Goal: Task Accomplishment & Management: Use online tool/utility

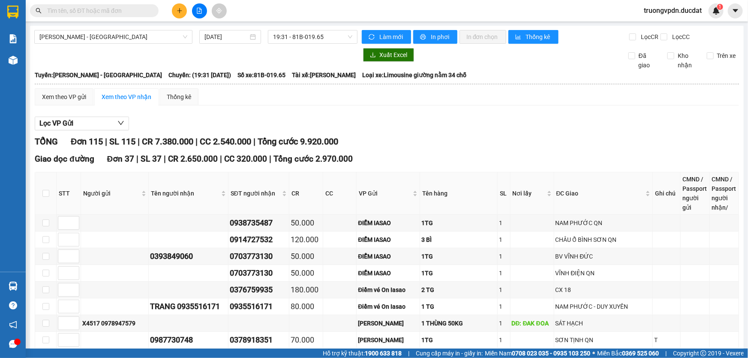
scroll to position [312, 0]
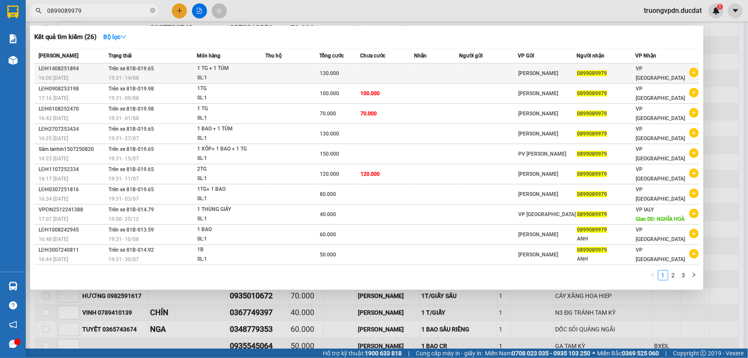
type input "0899089979"
click at [313, 76] on td at bounding box center [292, 73] width 54 height 20
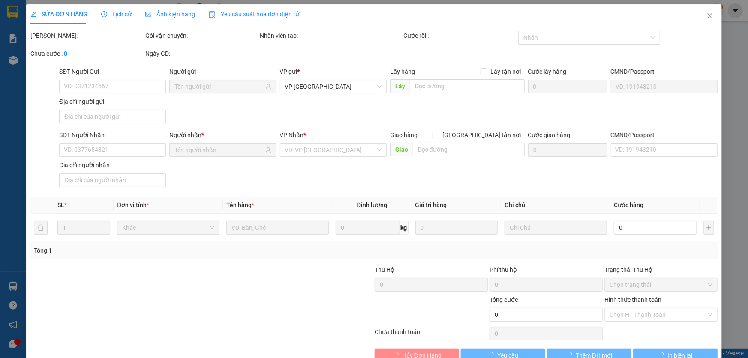
type input "0899089979"
type input "130.000"
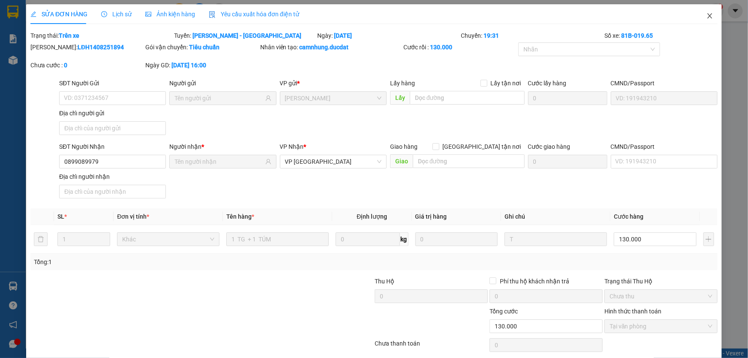
click at [707, 21] on span "Close" at bounding box center [710, 16] width 24 height 24
click at [706, 19] on div "Kết quả tìm kiếm ( 26 ) Bộ lọc Mã ĐH Trạng thái Món hàng Thu hộ Tổng cước Chưa …" at bounding box center [374, 10] width 748 height 21
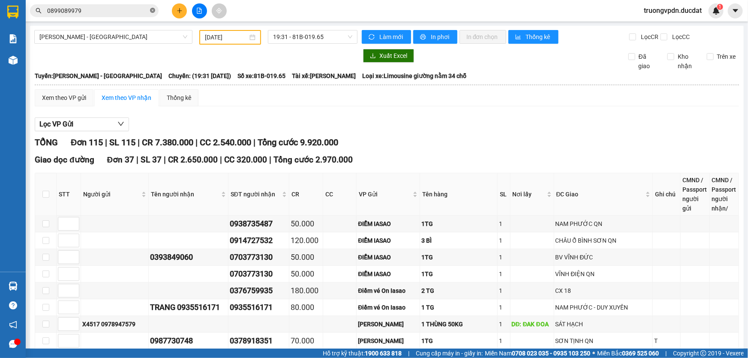
click at [153, 9] on icon "close-circle" at bounding box center [152, 10] width 5 height 5
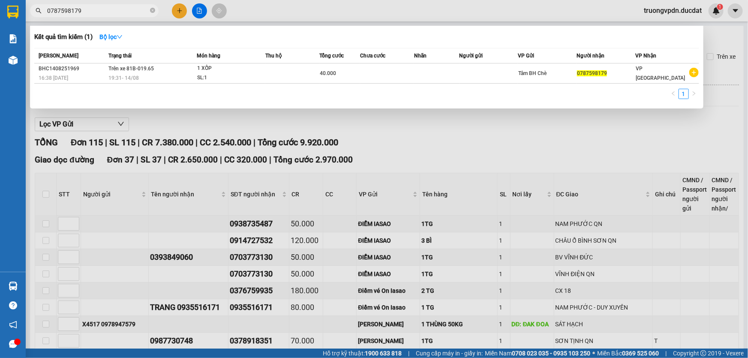
type input "0787598179"
click at [394, 131] on div at bounding box center [374, 179] width 748 height 358
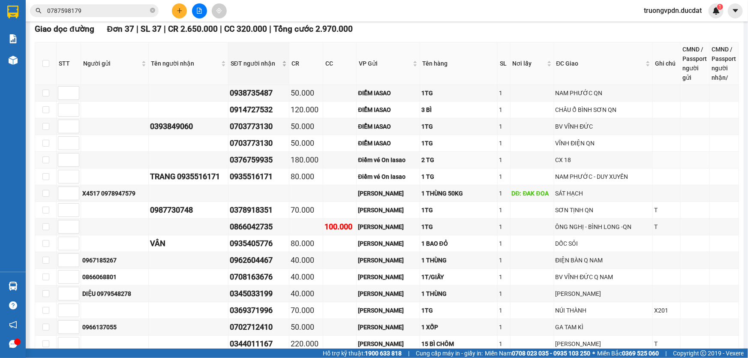
scroll to position [117, 0]
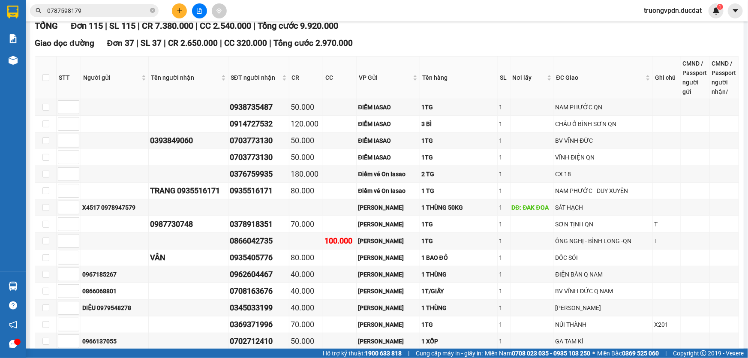
click at [102, 11] on input "0787598179" at bounding box center [97, 10] width 101 height 9
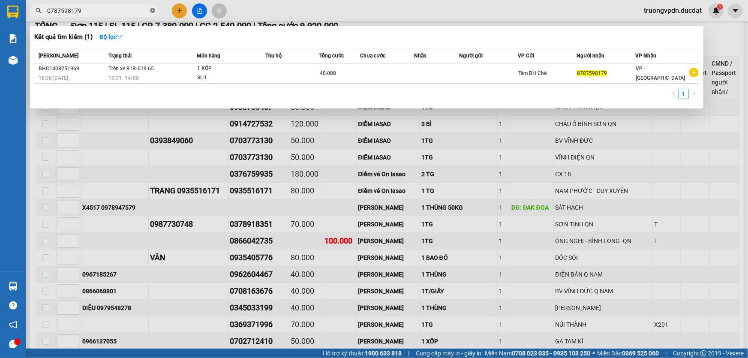
click at [153, 8] on icon "close-circle" at bounding box center [152, 10] width 5 height 5
type input "0328099221"
drag, startPoint x: 91, startPoint y: 11, endPoint x: 0, endPoint y: 12, distance: 91.3
click at [0, 12] on section "Kết quả tìm kiếm ( 1 ) Bộ lọc Mã ĐH Trạng thái Món hàng Thu hộ Tổng cước Chưa c…" at bounding box center [374, 179] width 748 height 358
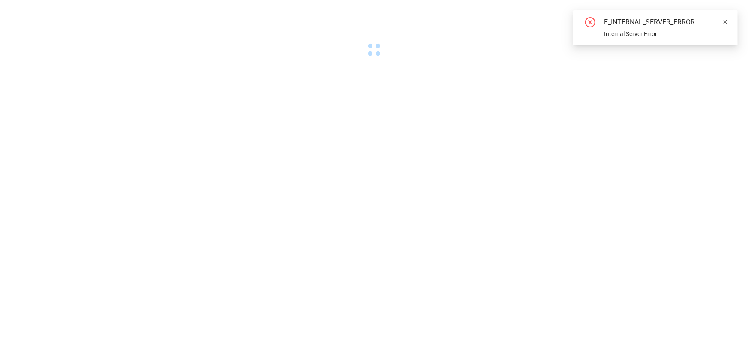
click at [724, 21] on icon "close" at bounding box center [725, 22] width 6 height 6
click at [727, 21] on icon "close" at bounding box center [725, 22] width 6 height 6
click at [725, 20] on icon "close" at bounding box center [725, 22] width 6 height 6
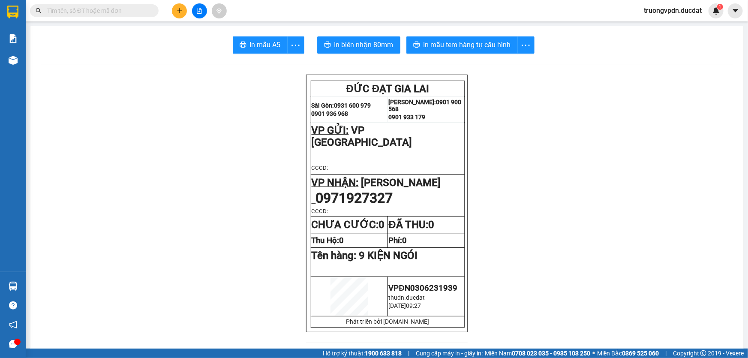
click at [115, 15] on span at bounding box center [94, 10] width 129 height 13
click at [113, 12] on input "text" at bounding box center [97, 10] width 101 height 9
paste input "0328099221"
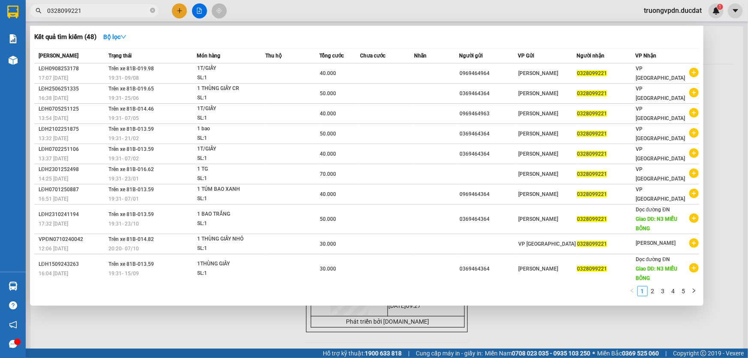
type input "0328099221"
click at [230, 314] on div at bounding box center [374, 179] width 748 height 358
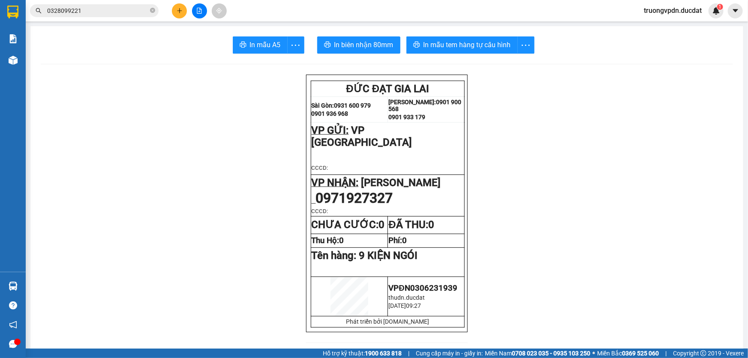
click at [206, 13] on div at bounding box center [199, 10] width 64 height 15
click at [201, 12] on icon "file-add" at bounding box center [199, 11] width 6 height 6
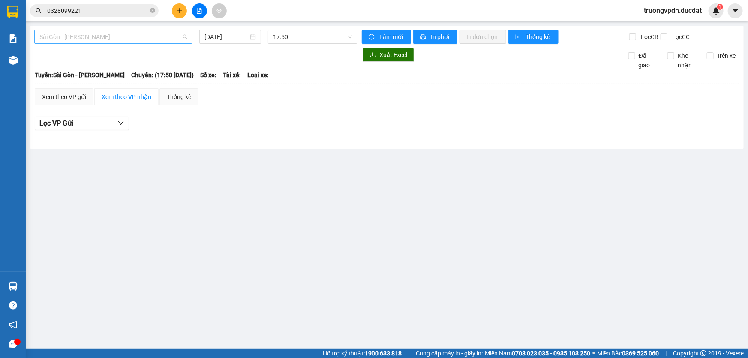
click at [124, 40] on span "Sài Gòn - Gia Lai" at bounding box center [113, 36] width 148 height 13
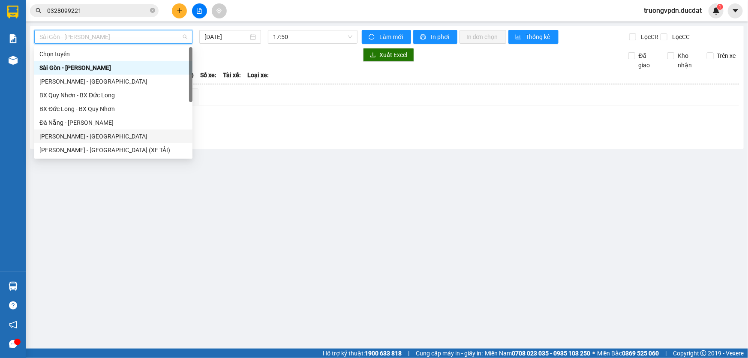
click at [60, 138] on div "[PERSON_NAME] - [GEOGRAPHIC_DATA]" at bounding box center [113, 136] width 148 height 9
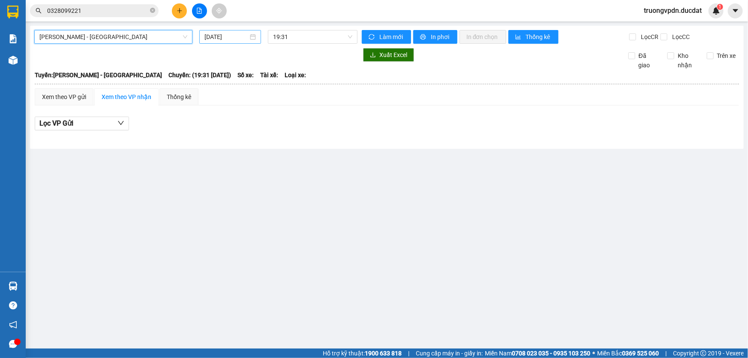
click at [243, 39] on input "[DATE]" at bounding box center [226, 36] width 44 height 9
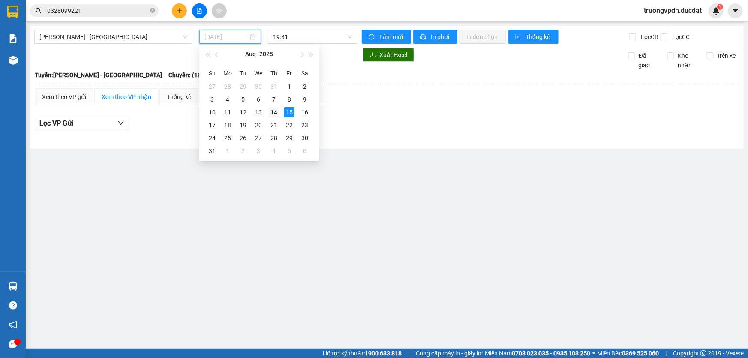
click at [271, 110] on div "14" at bounding box center [274, 112] width 10 height 10
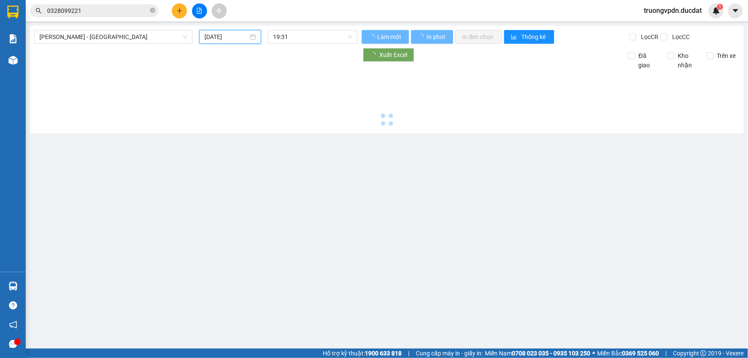
type input "[DATE]"
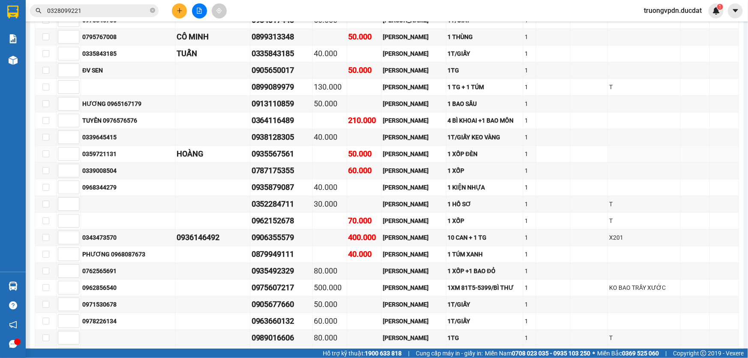
scroll to position [1130, 0]
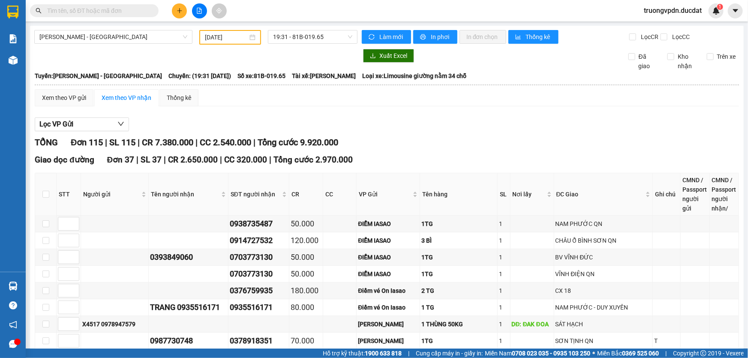
type input "[DATE]"
click at [71, 36] on span "[PERSON_NAME] - [GEOGRAPHIC_DATA]" at bounding box center [113, 36] width 148 height 13
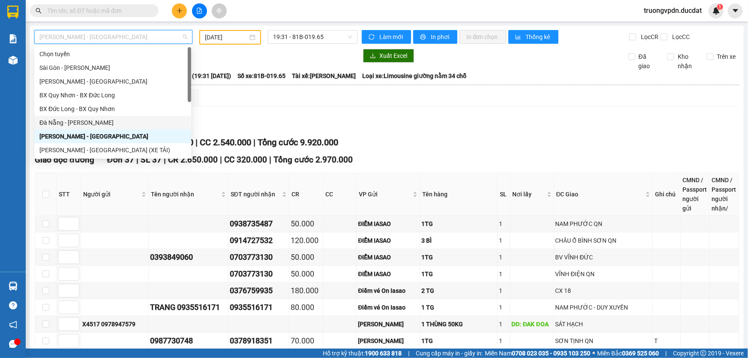
click at [57, 120] on div "Đà Nẵng - [PERSON_NAME]" at bounding box center [112, 122] width 147 height 9
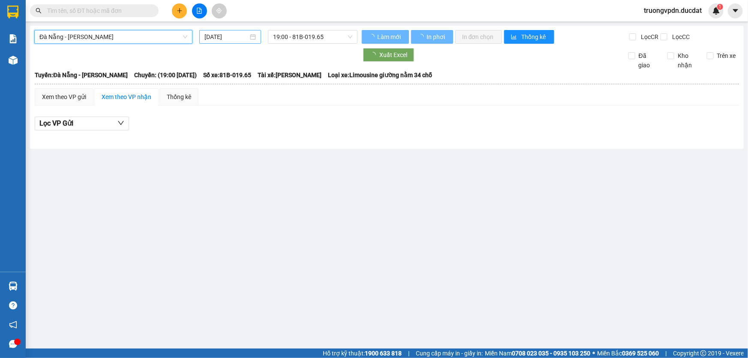
click at [223, 36] on input "[DATE]" at bounding box center [226, 36] width 44 height 9
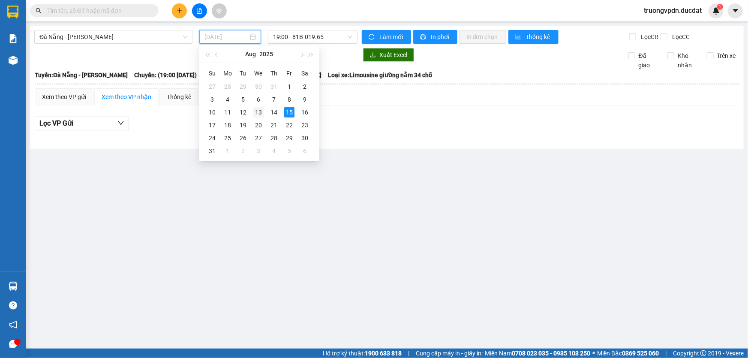
click at [257, 111] on div "13" at bounding box center [258, 112] width 10 height 10
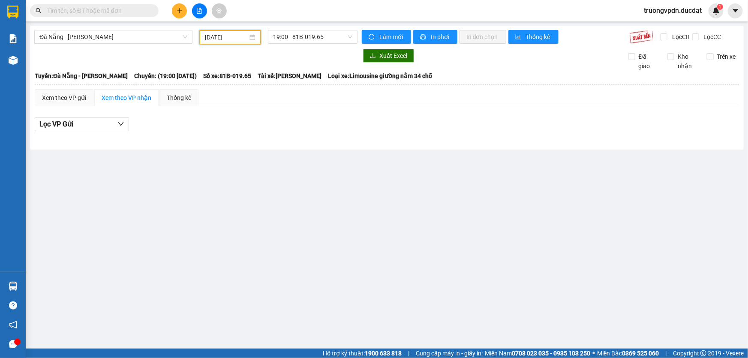
click at [237, 34] on input "[DATE]" at bounding box center [226, 37] width 43 height 9
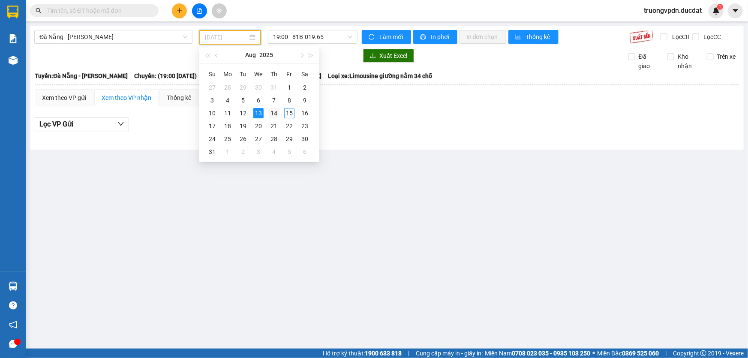
click at [274, 114] on div "14" at bounding box center [274, 113] width 10 height 10
type input "[DATE]"
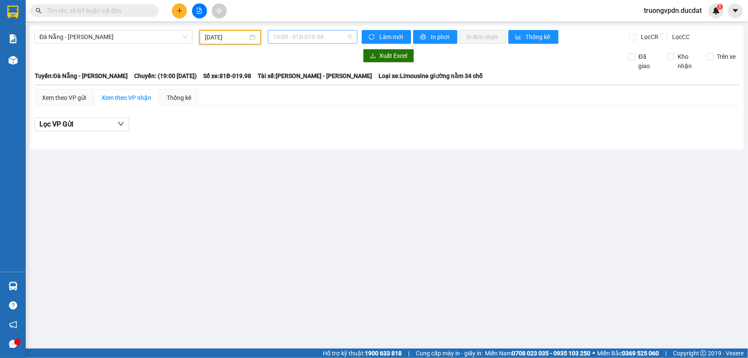
click at [334, 38] on span "19:00 - 81B-019.98" at bounding box center [312, 36] width 79 height 13
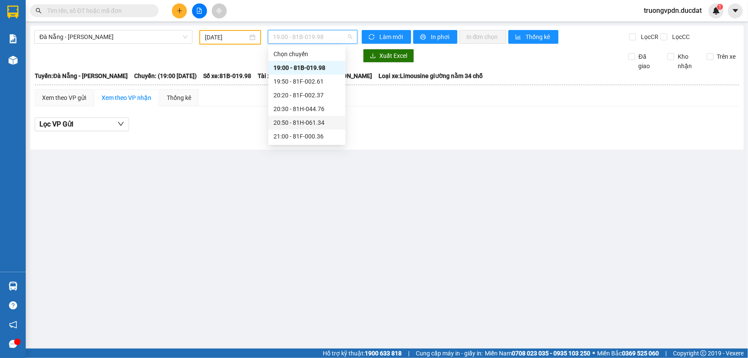
click at [320, 121] on div "20:50 - 81H-061.34" at bounding box center [307, 122] width 67 height 9
click at [323, 32] on span "20:50 - 81H-061.34" at bounding box center [312, 36] width 79 height 13
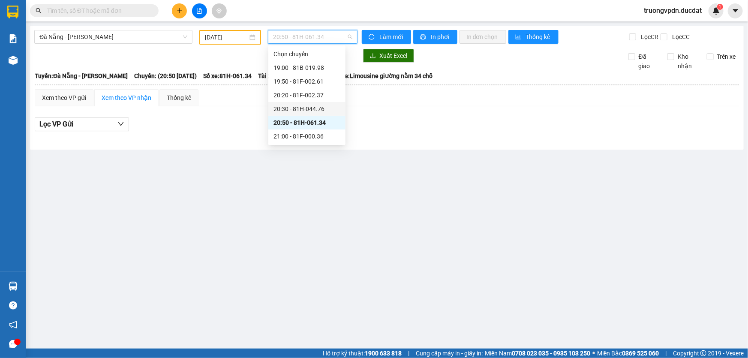
click at [324, 105] on div "20:30 - 81H-044.76" at bounding box center [307, 108] width 67 height 9
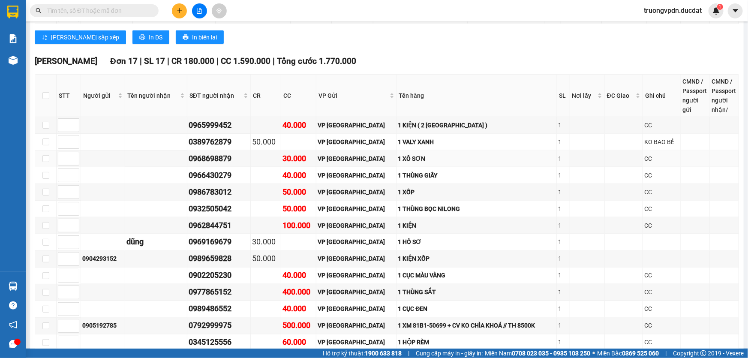
scroll to position [489, 0]
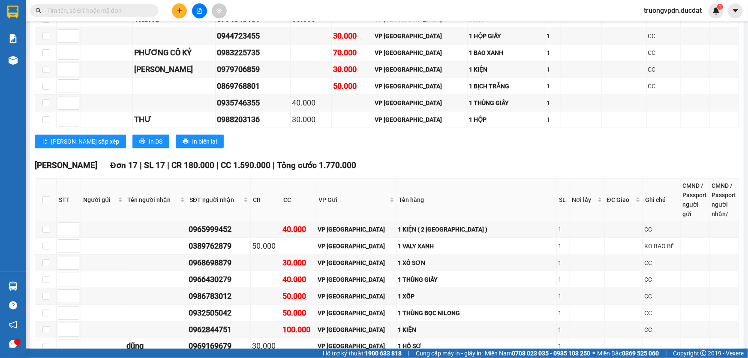
click at [123, 7] on input "text" at bounding box center [97, 10] width 101 height 9
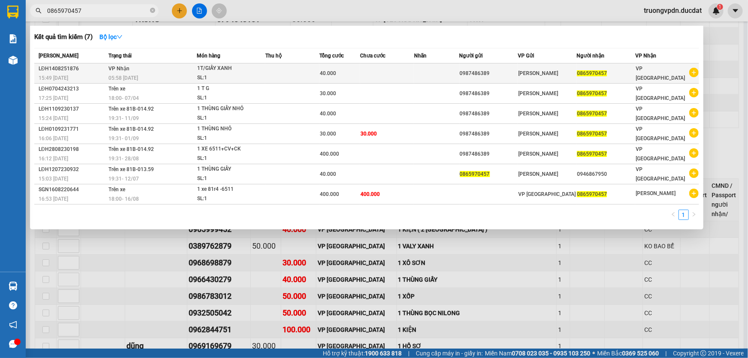
type input "0865970457"
click at [328, 71] on span "40.000" at bounding box center [328, 73] width 16 height 6
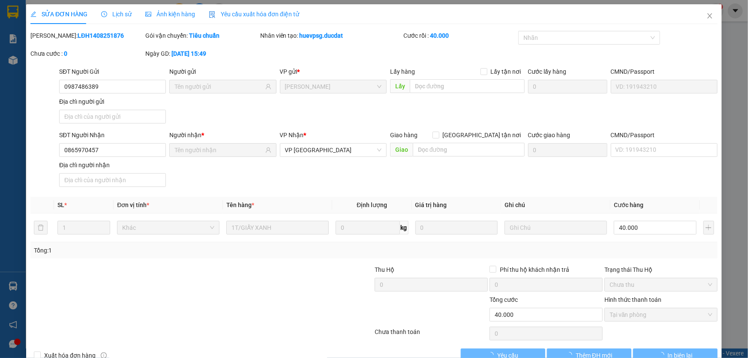
type input "0987486389"
type input "0865970457"
type input "40.000"
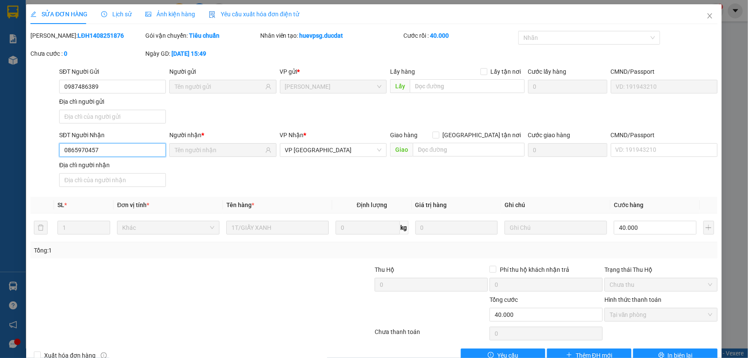
drag, startPoint x: 108, startPoint y: 153, endPoint x: 58, endPoint y: 151, distance: 50.2
click at [58, 151] on div "SĐT Người Nhận 0865970457 0865970457" at bounding box center [112, 145] width 110 height 30
click at [707, 14] on icon "close" at bounding box center [709, 15] width 5 height 5
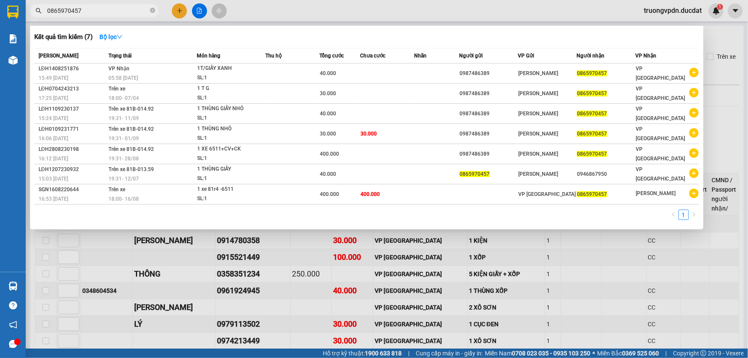
click at [118, 12] on input "0865970457" at bounding box center [97, 10] width 101 height 9
click at [298, 249] on div at bounding box center [374, 179] width 748 height 358
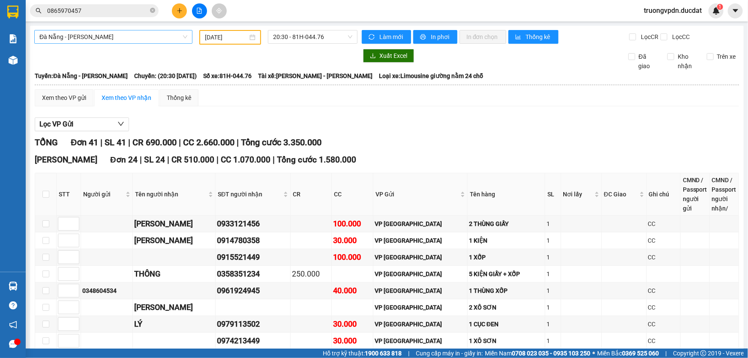
click at [101, 37] on span "Đà Nẵng - [PERSON_NAME]" at bounding box center [113, 36] width 148 height 13
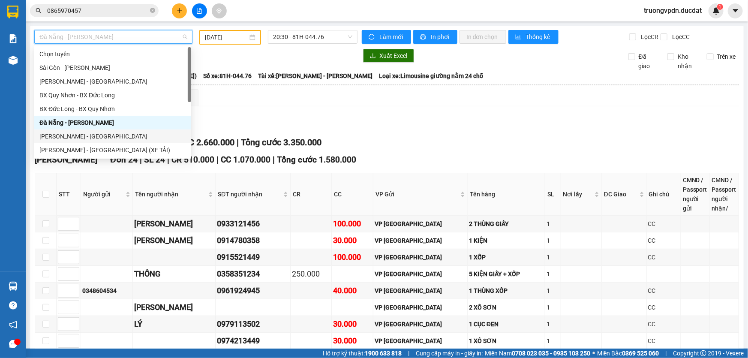
click at [77, 133] on div "[PERSON_NAME] - [GEOGRAPHIC_DATA]" at bounding box center [112, 136] width 147 height 9
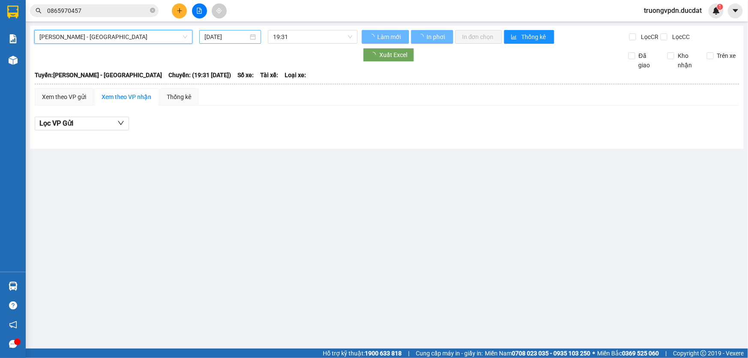
click at [232, 41] on input "[DATE]" at bounding box center [226, 36] width 44 height 9
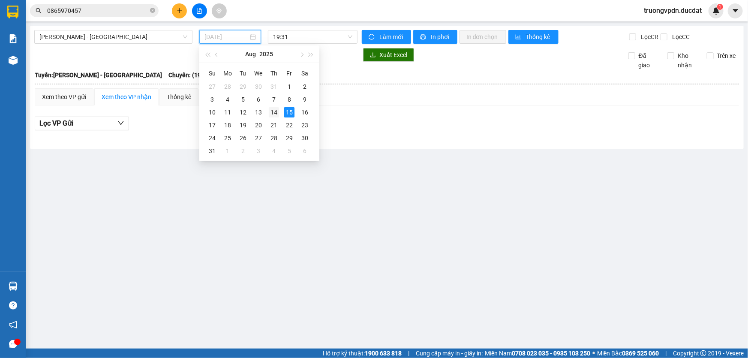
click at [275, 114] on div "14" at bounding box center [274, 112] width 10 height 10
type input "[DATE]"
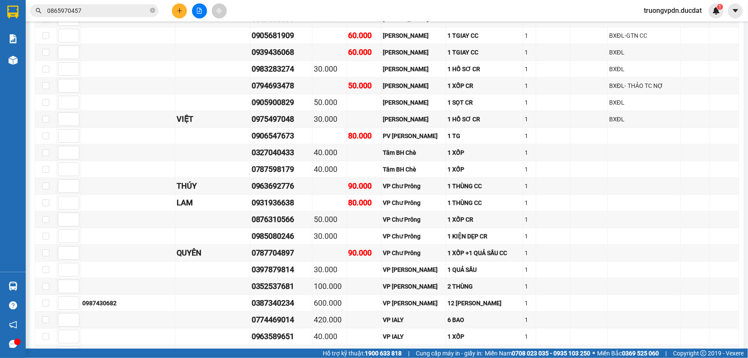
scroll to position [1912, 0]
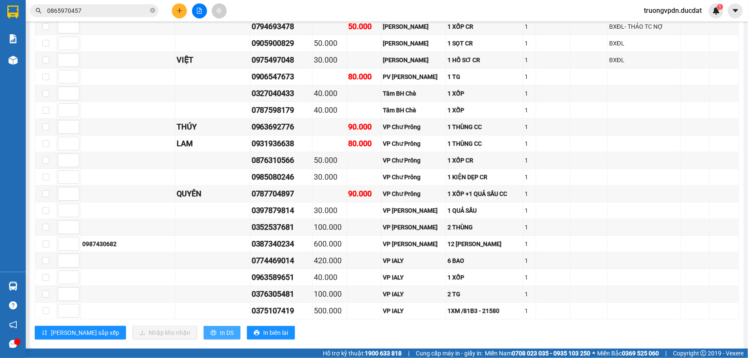
click at [220, 328] on span "In DS" at bounding box center [227, 332] width 14 height 9
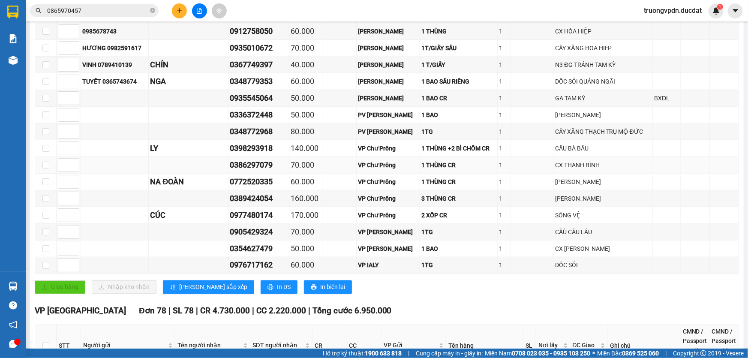
scroll to position [548, 0]
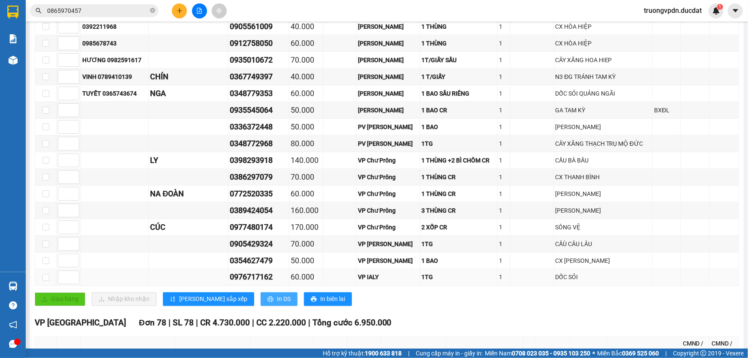
drag, startPoint x: 247, startPoint y: 301, endPoint x: 259, endPoint y: 269, distance: 34.5
click at [261, 301] on button "In DS" at bounding box center [279, 299] width 37 height 14
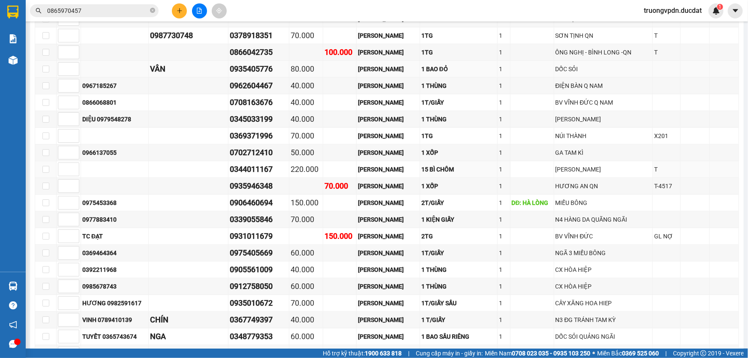
scroll to position [197, 0]
